Goal: Task Accomplishment & Management: Use online tool/utility

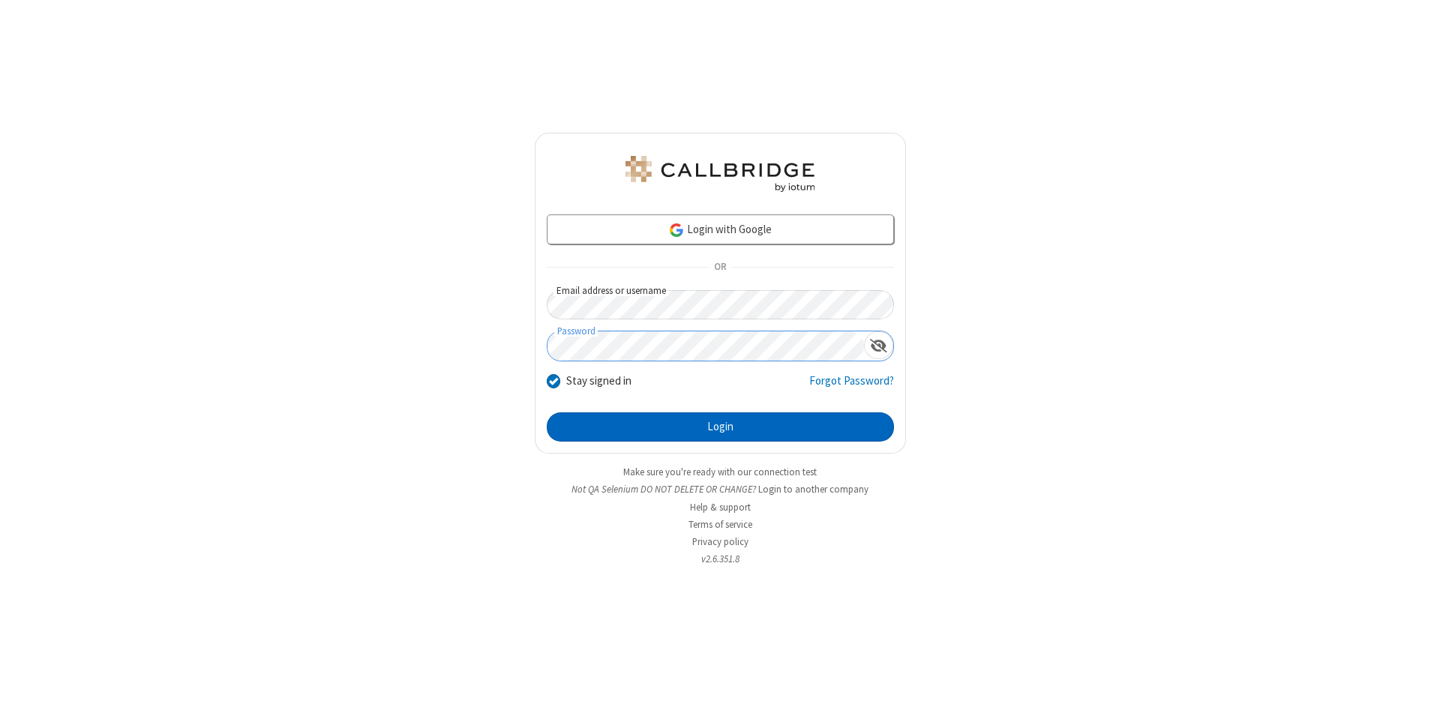
click at [720, 427] on button "Login" at bounding box center [720, 427] width 347 height 30
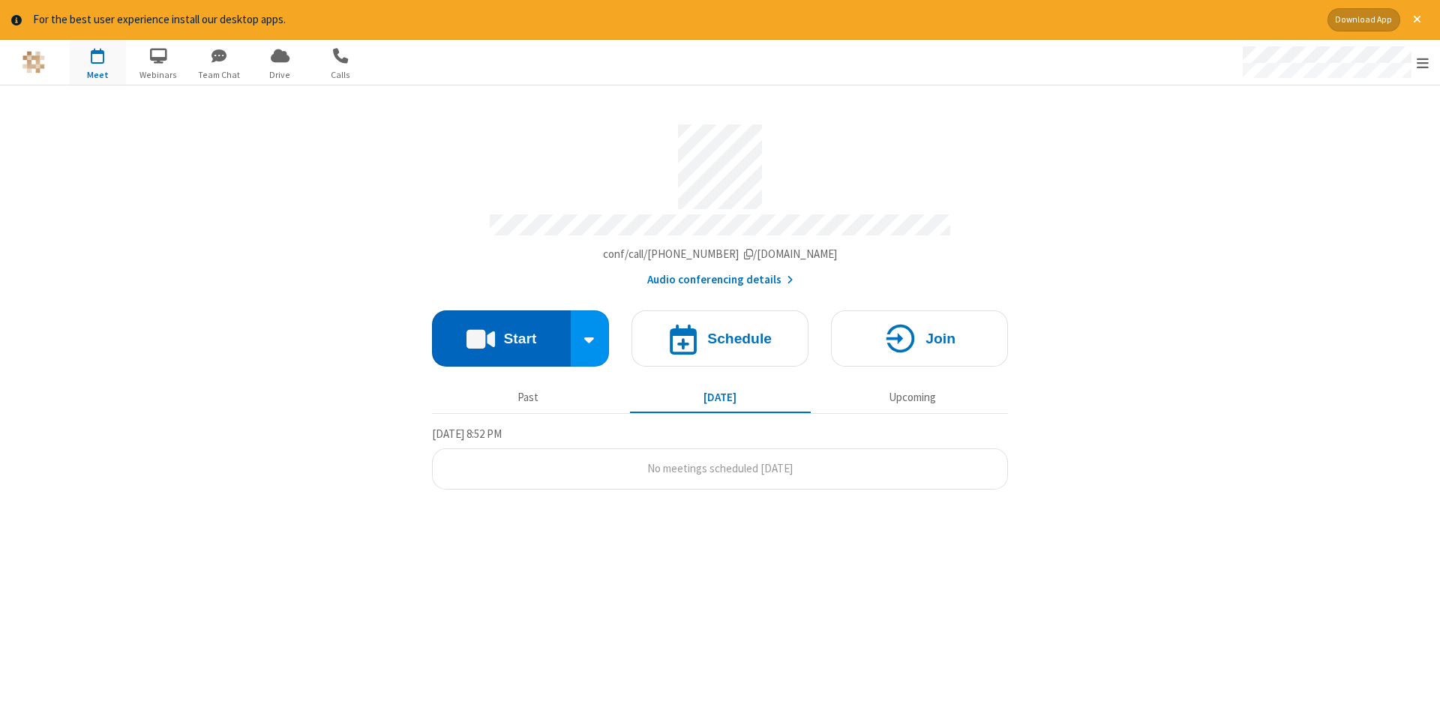
click at [501, 333] on button "Start" at bounding box center [501, 338] width 139 height 56
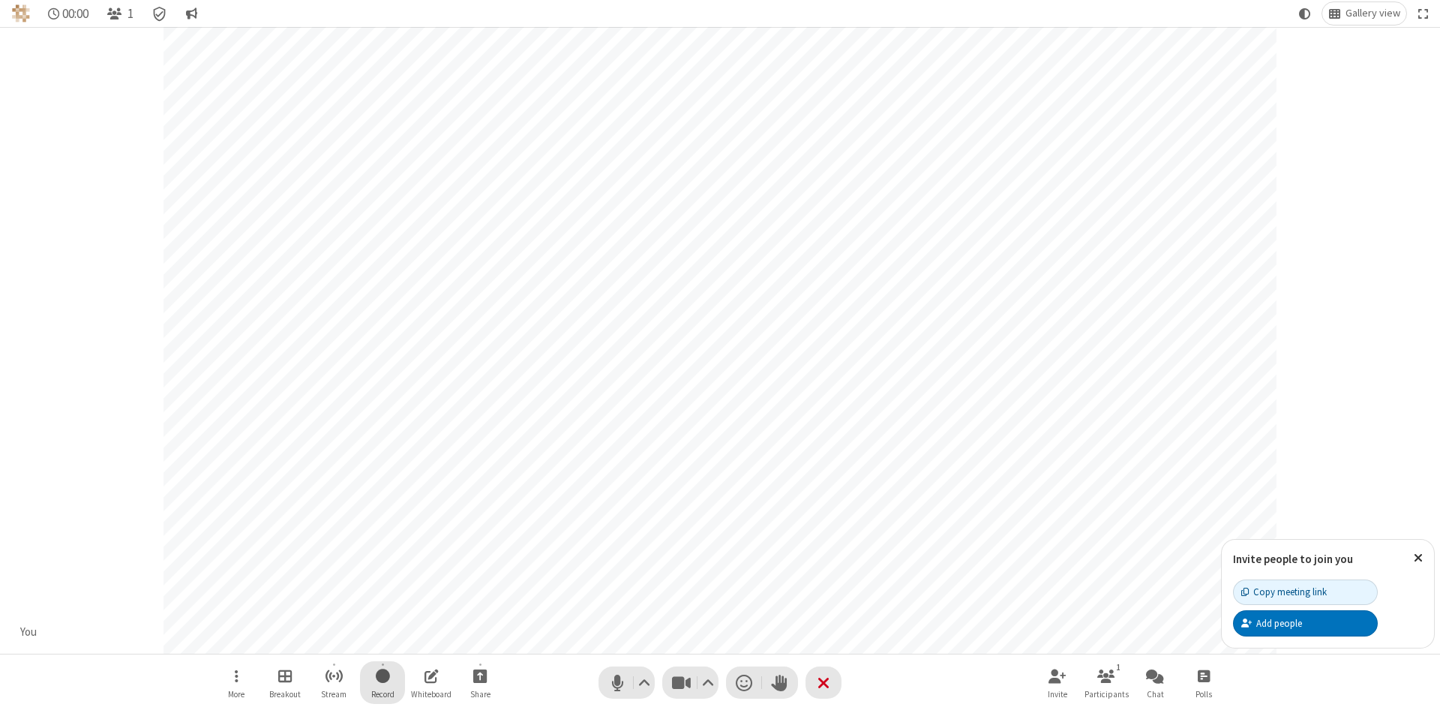
click at [382, 682] on span "Start recording" at bounding box center [383, 676] width 14 height 19
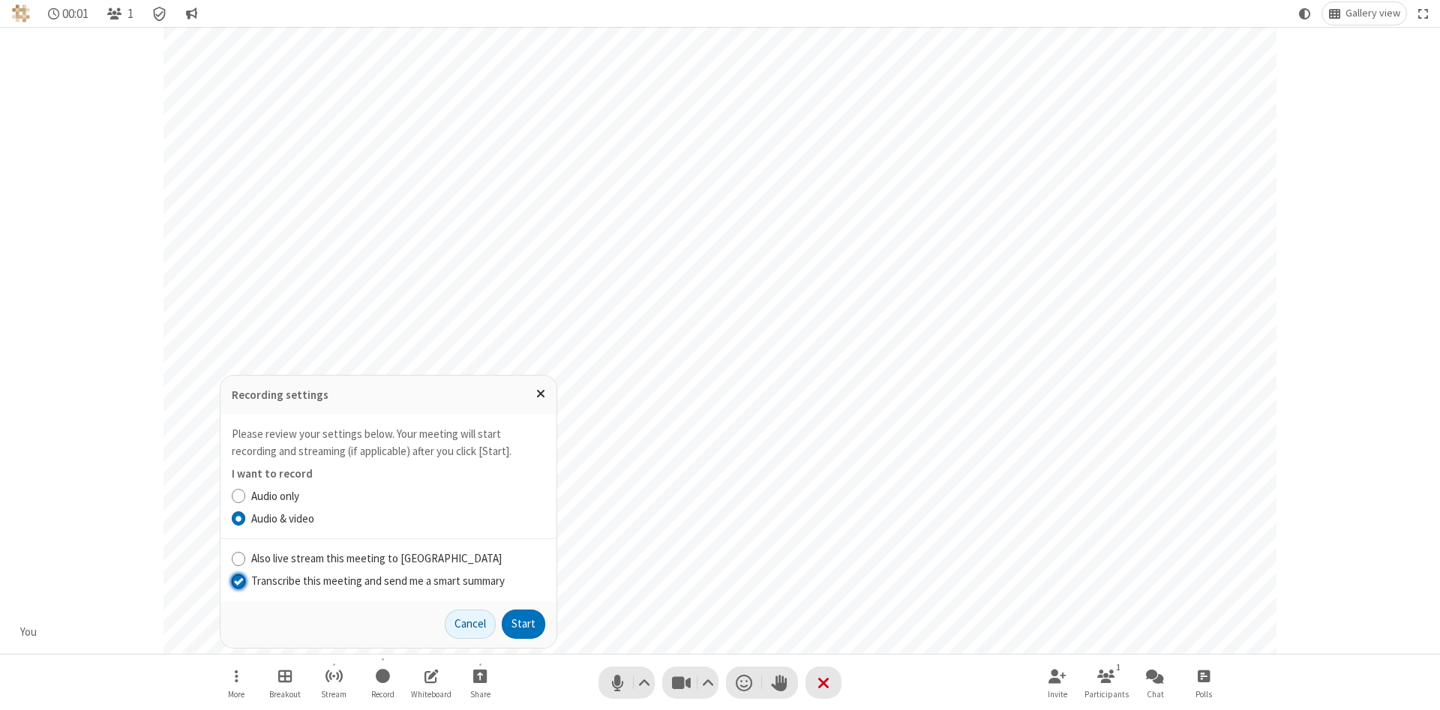
click at [238, 580] on input "Transcribe this meeting and send me a smart summary" at bounding box center [239, 581] width 14 height 16
click at [523, 624] on button "Start" at bounding box center [523, 625] width 43 height 30
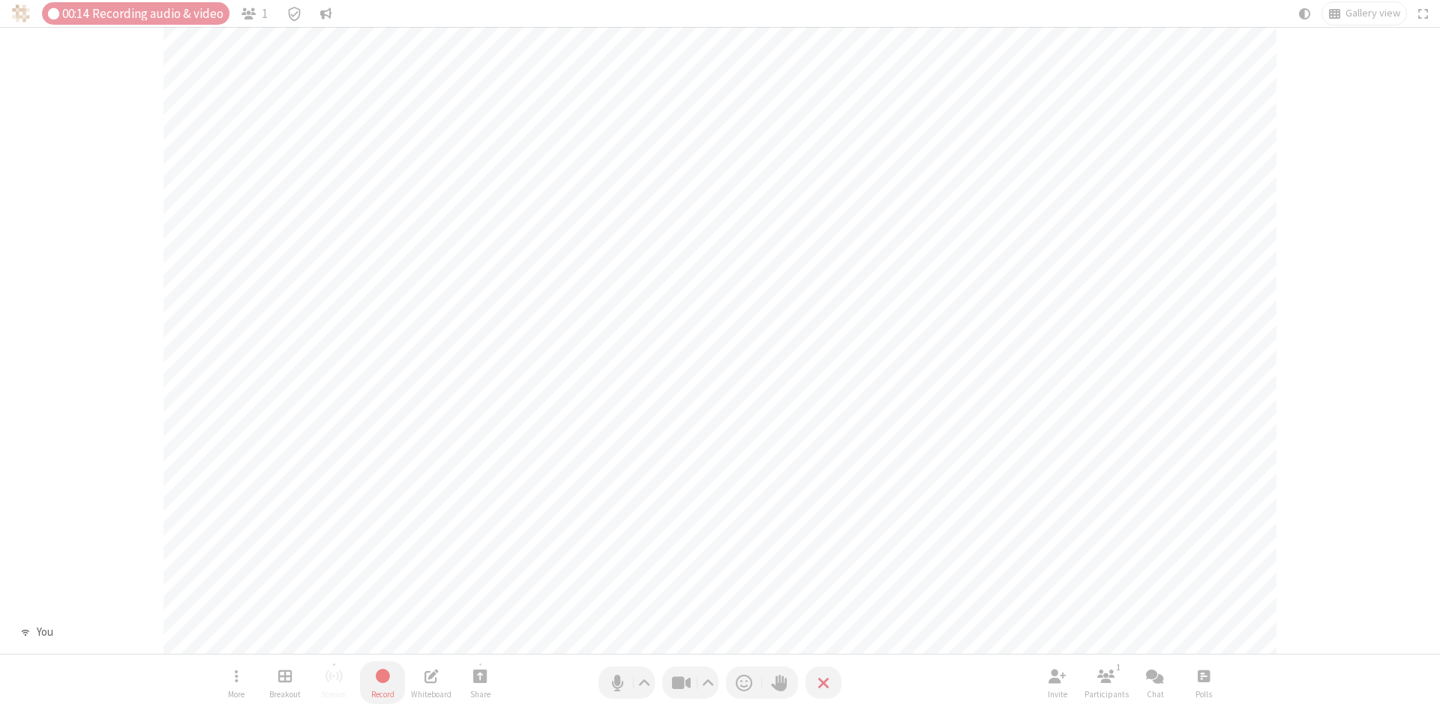
click at [382, 682] on span "Stop recording" at bounding box center [381, 676] width 17 height 19
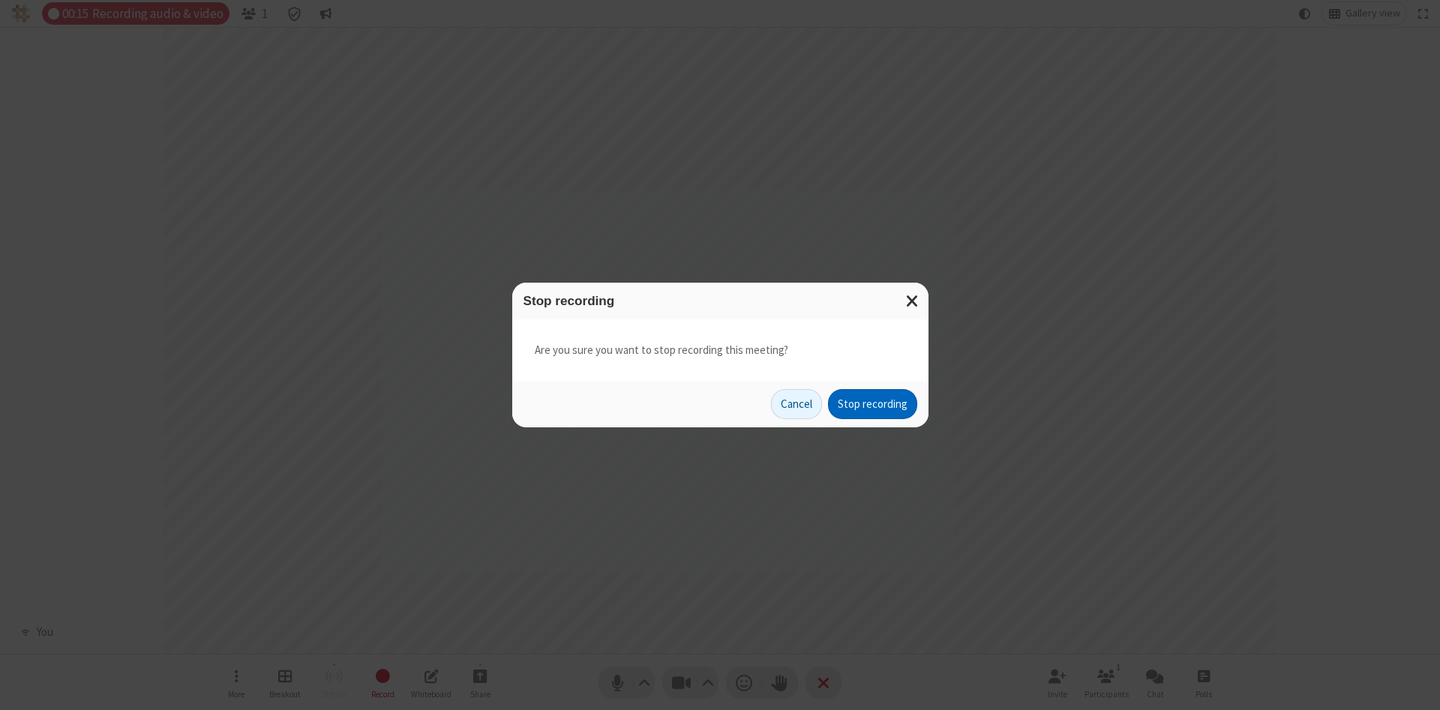
click at [872, 404] on button "Stop recording" at bounding box center [872, 404] width 89 height 30
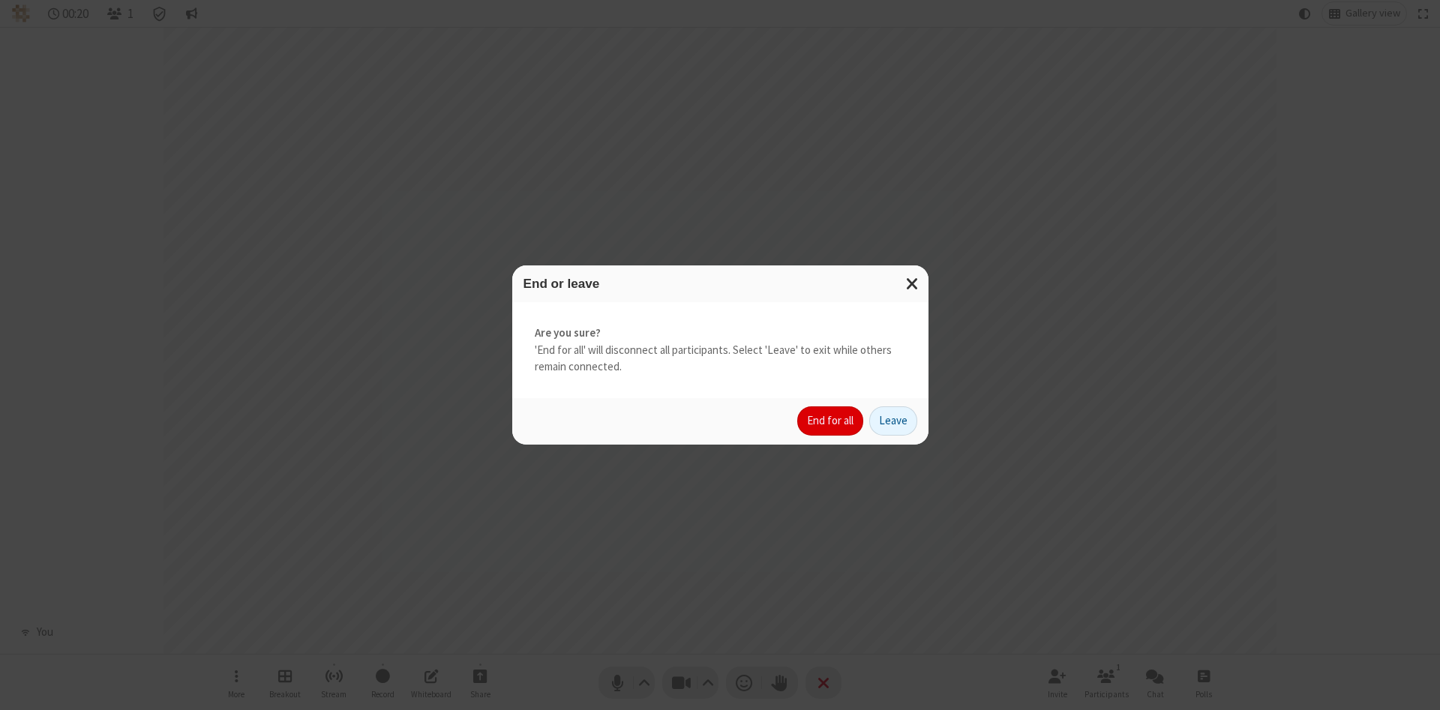
click at [831, 421] on button "End for all" at bounding box center [830, 421] width 66 height 30
